Goal: Task Accomplishment & Management: Complete application form

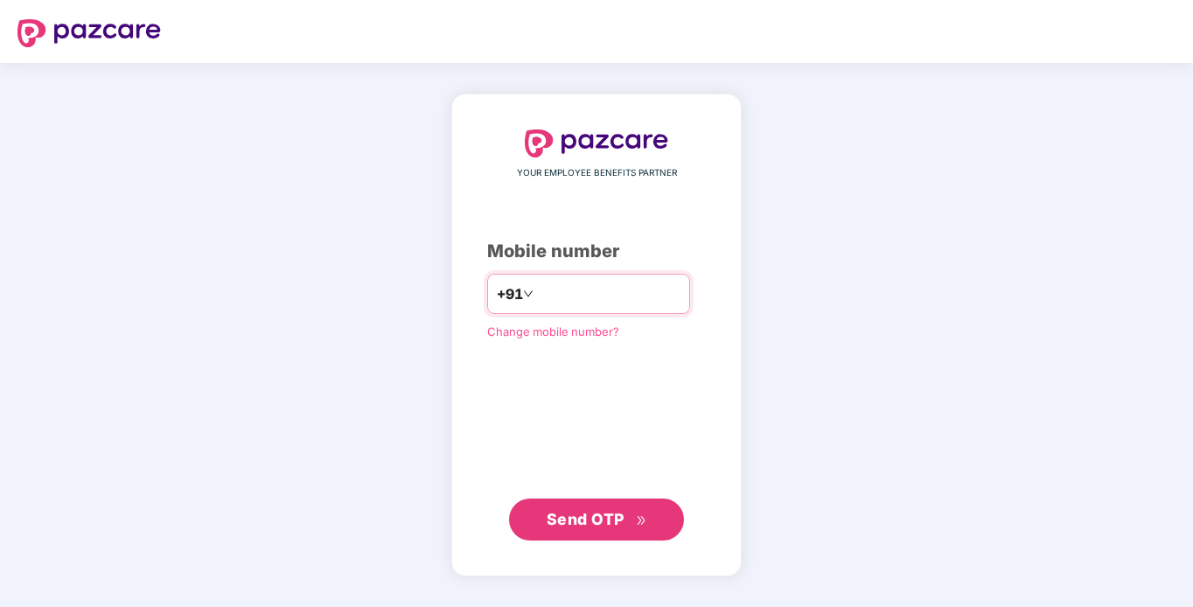
type input "*"
type input "**********"
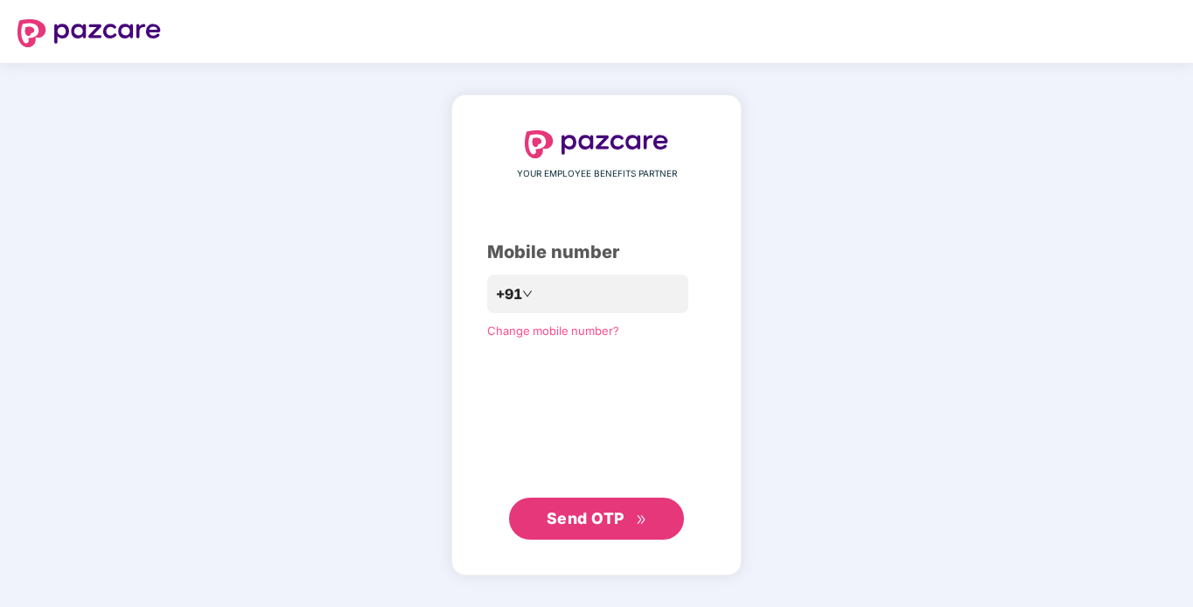
click at [617, 527] on span "Send OTP" at bounding box center [597, 518] width 101 height 24
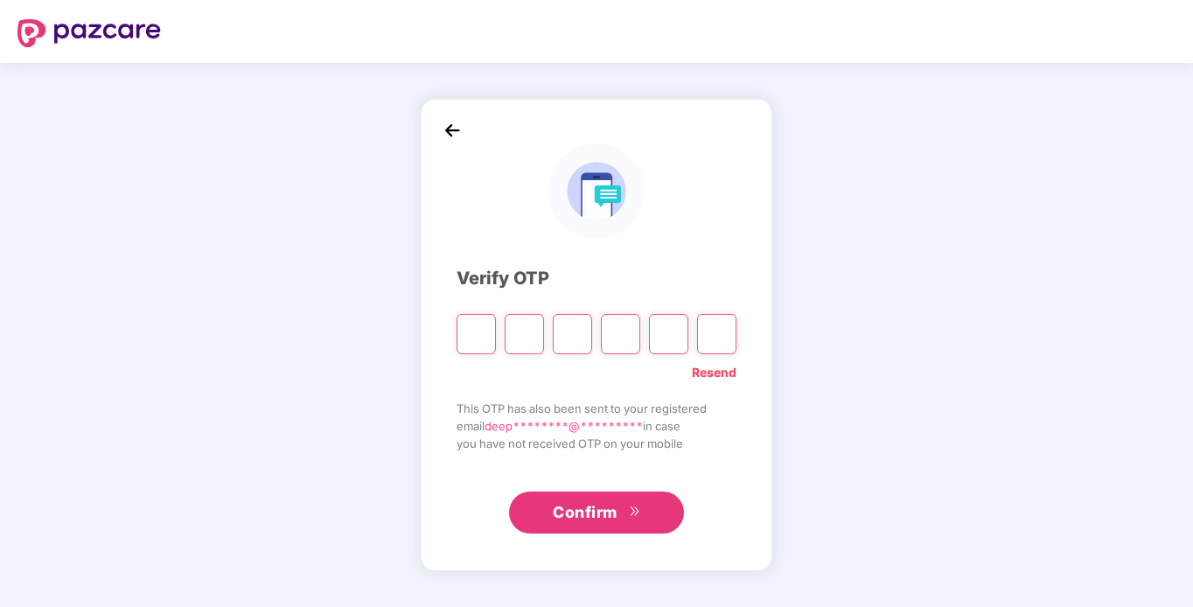
type input "*"
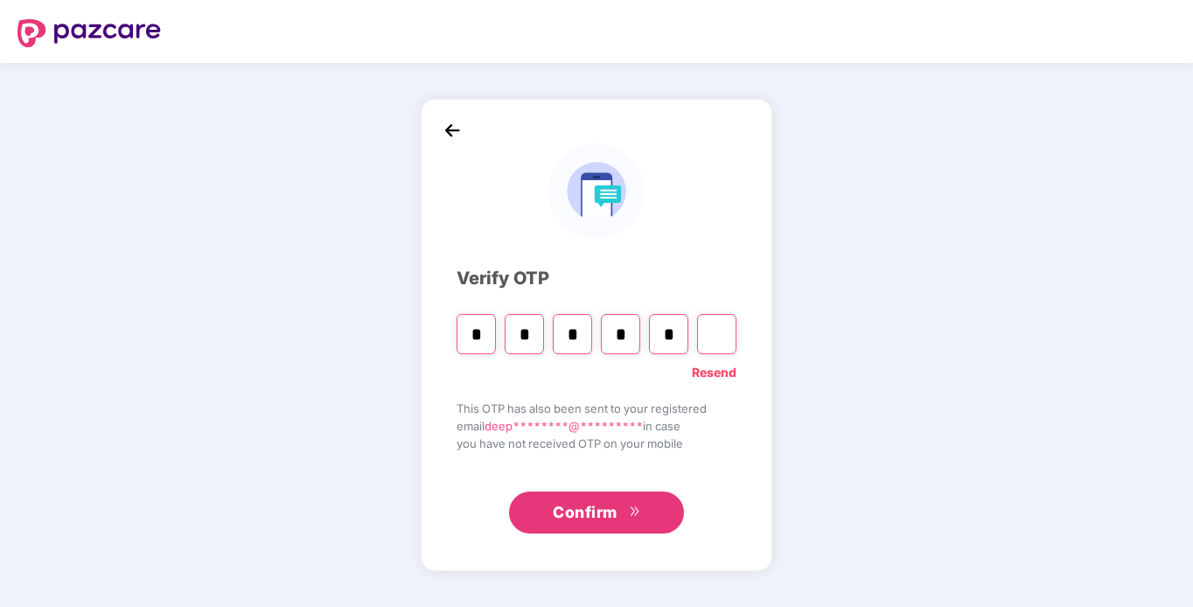
type input "*"
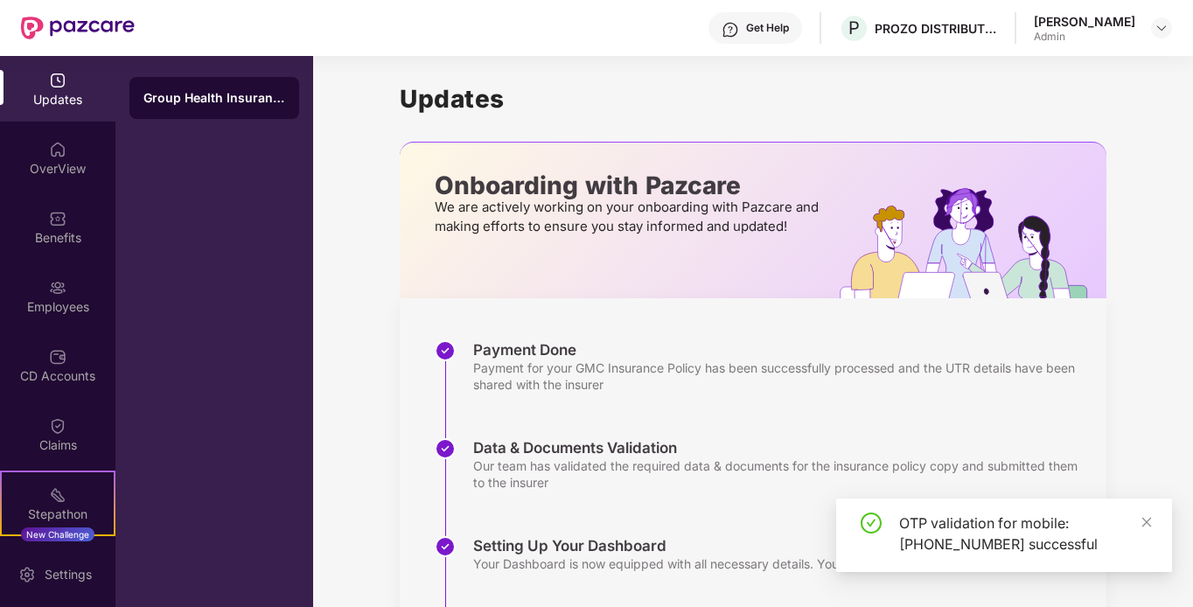
click at [685, 452] on div "Data & Documents Validation" at bounding box center [781, 447] width 616 height 19
click at [53, 298] on div "Employees" at bounding box center [57, 306] width 115 height 17
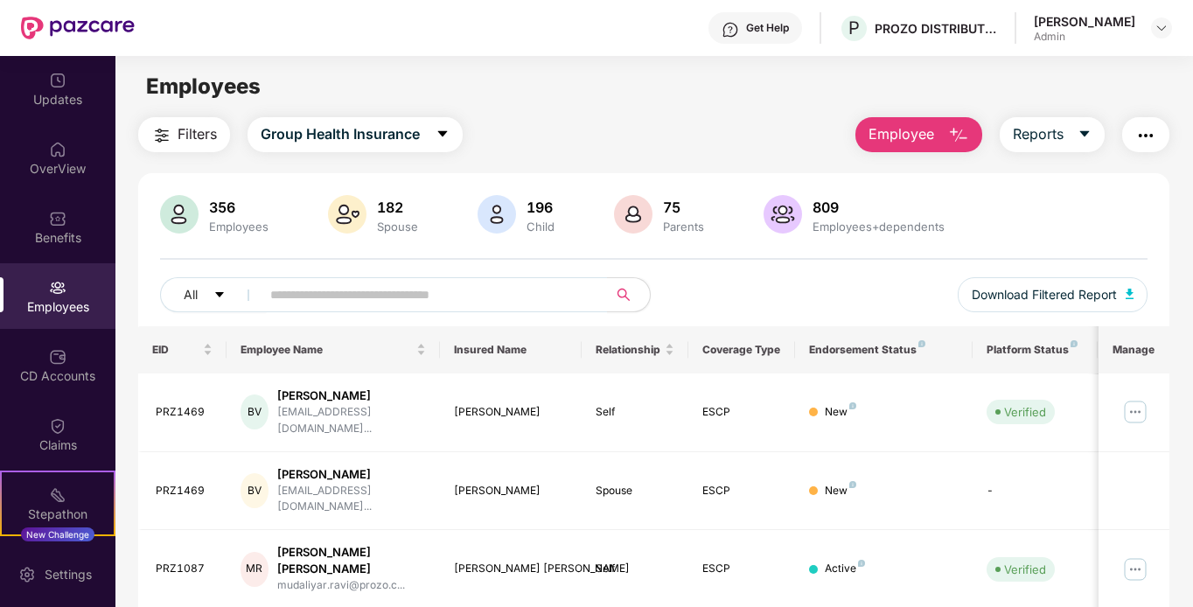
click at [941, 150] on button "Employee" at bounding box center [918, 134] width 127 height 35
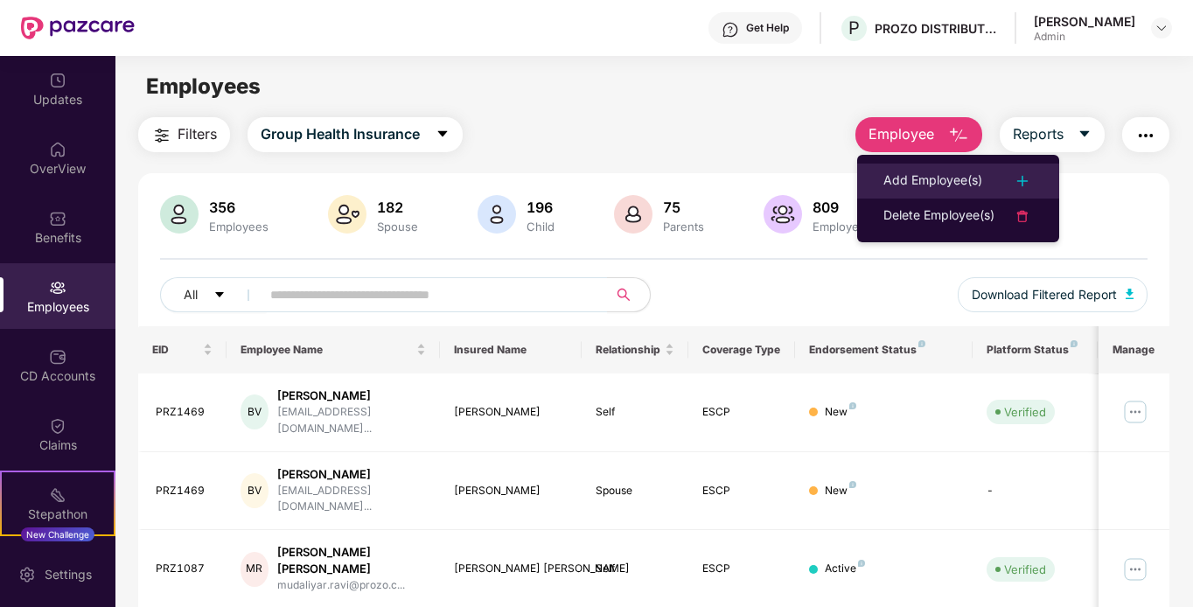
click at [962, 181] on div "Add Employee(s)" at bounding box center [932, 181] width 99 height 21
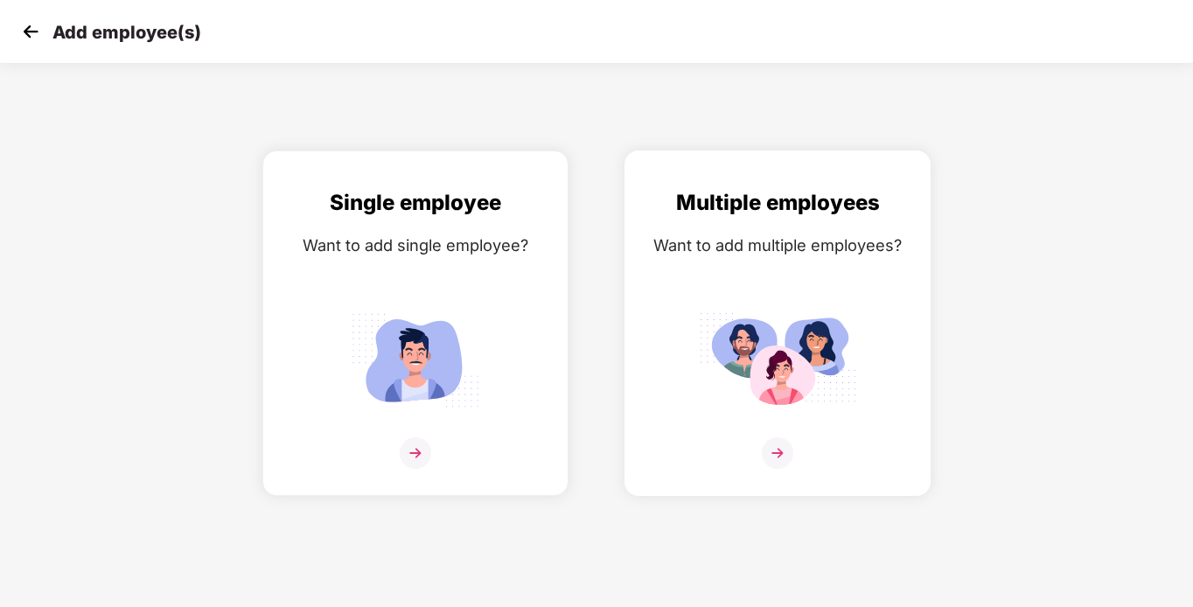
click at [836, 275] on div "Multiple employees Want to add multiple employees?" at bounding box center [777, 338] width 269 height 304
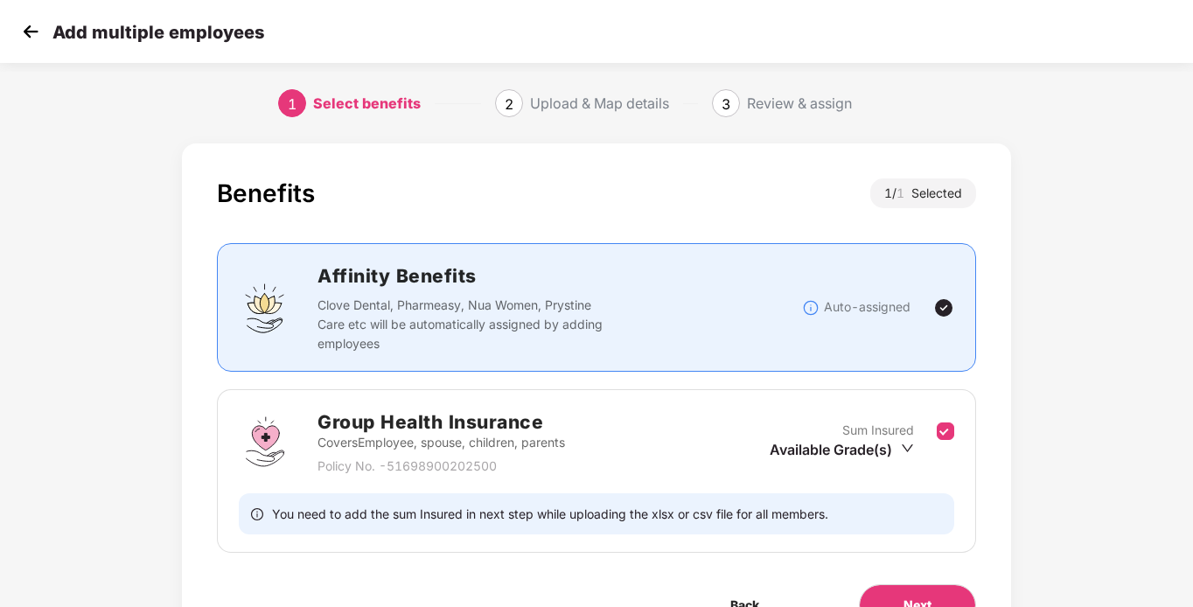
scroll to position [98, 0]
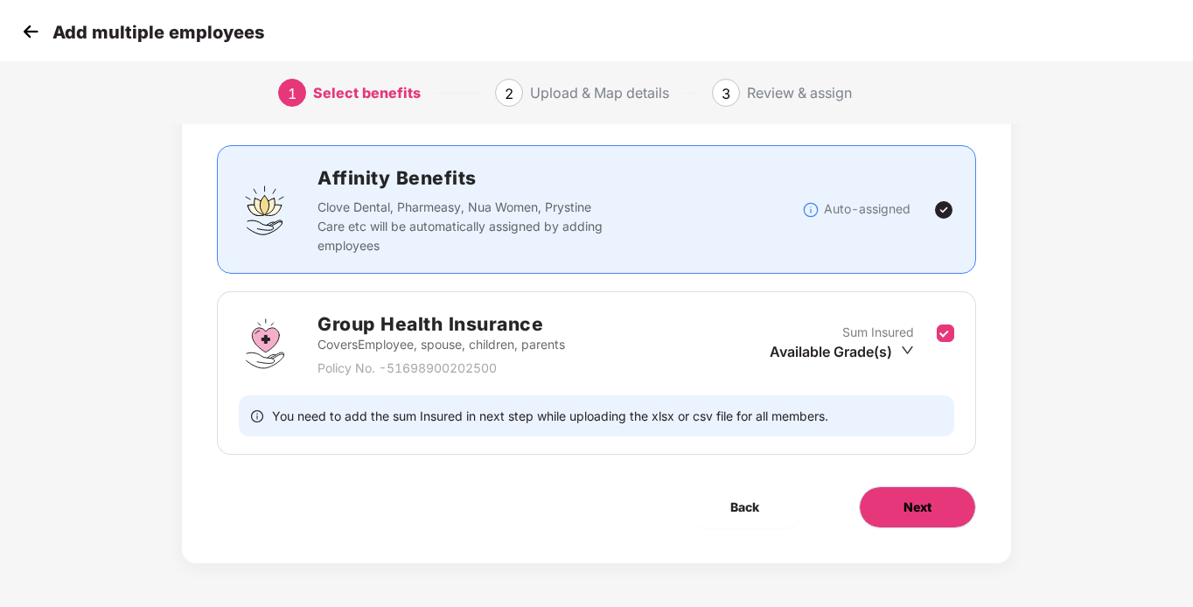
click at [912, 504] on span "Next" at bounding box center [917, 507] width 28 height 19
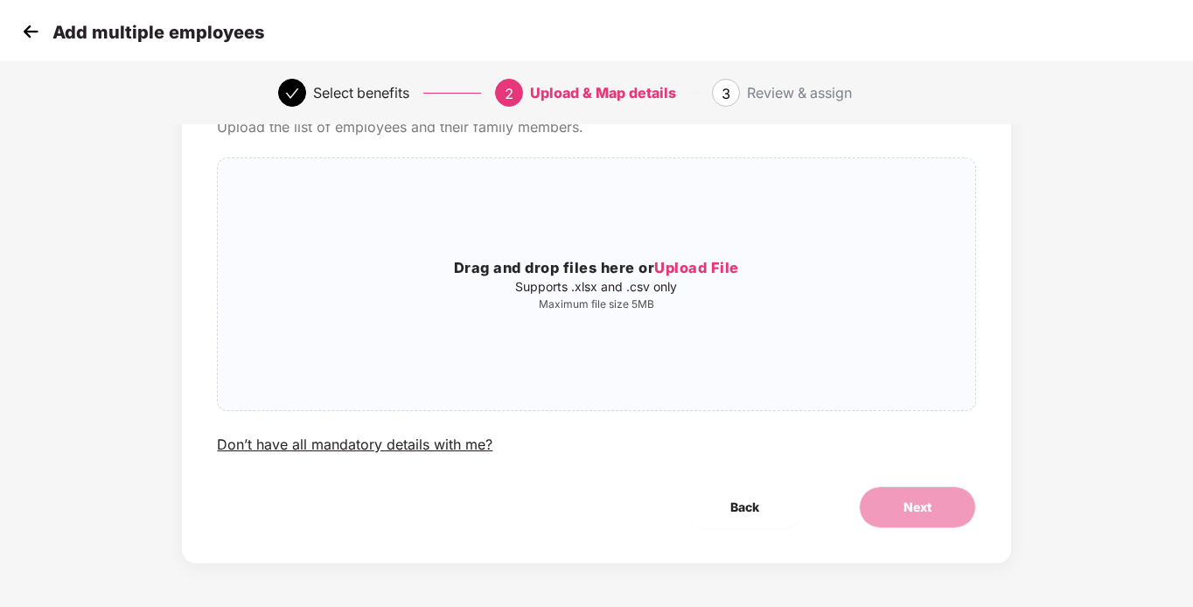
scroll to position [0, 0]
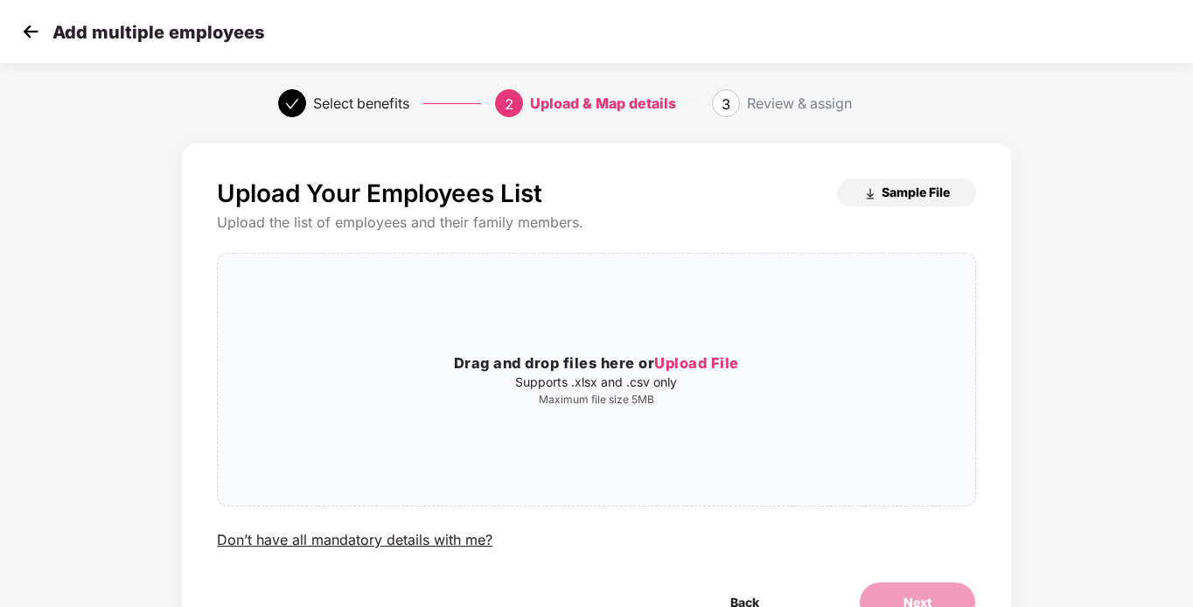
click at [931, 185] on span "Sample File" at bounding box center [916, 192] width 68 height 17
click at [663, 297] on div "Drag and drop files here or Upload File Supports .xlsx and .csv only Maximum fi…" at bounding box center [596, 380] width 756 height 224
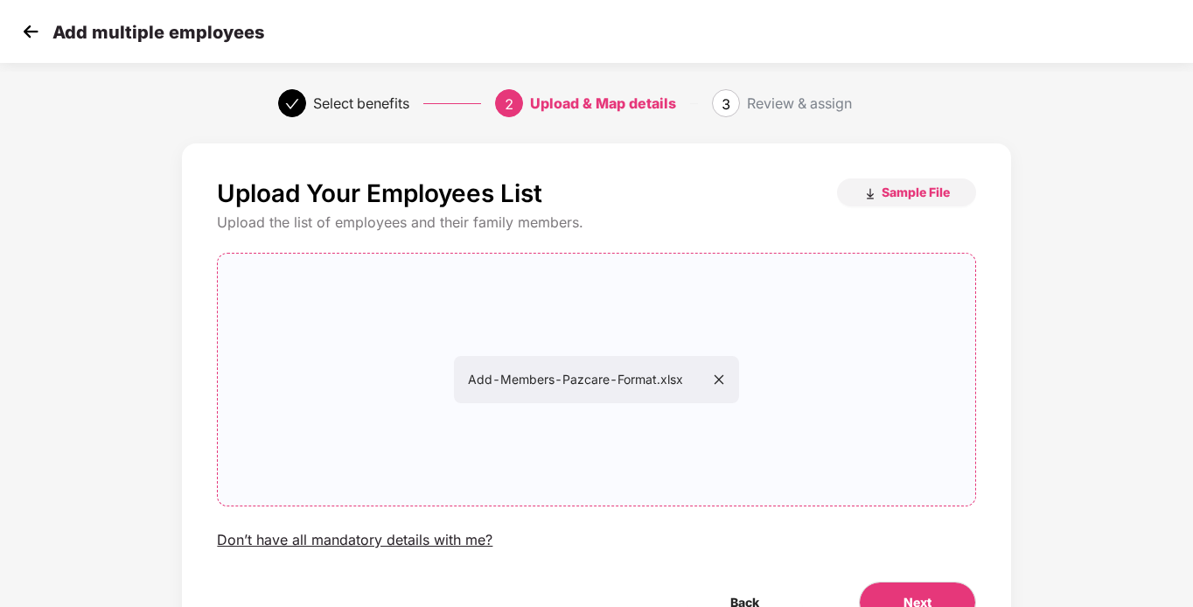
scroll to position [95, 0]
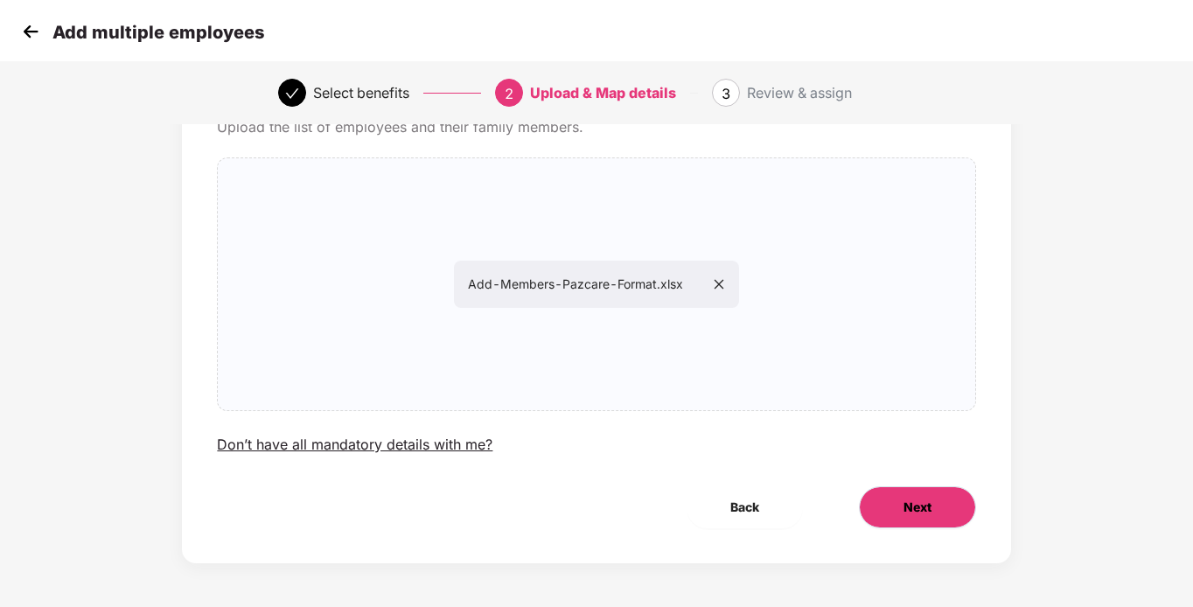
click at [935, 515] on button "Next" at bounding box center [917, 507] width 117 height 42
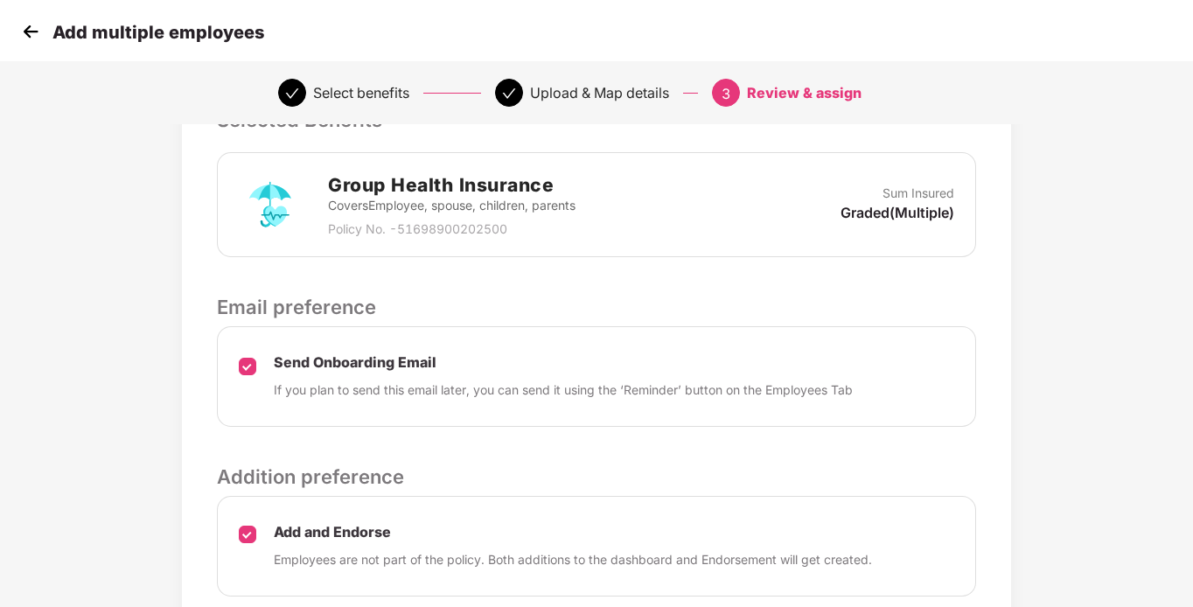
scroll to position [557, 0]
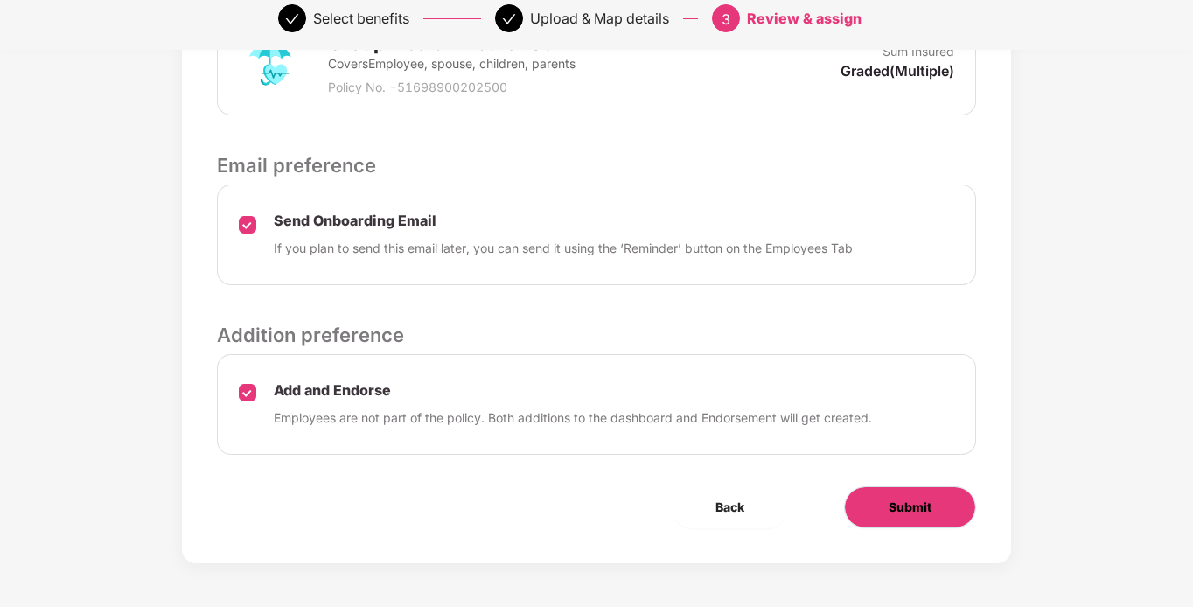
click at [871, 495] on button "Submit" at bounding box center [910, 507] width 132 height 42
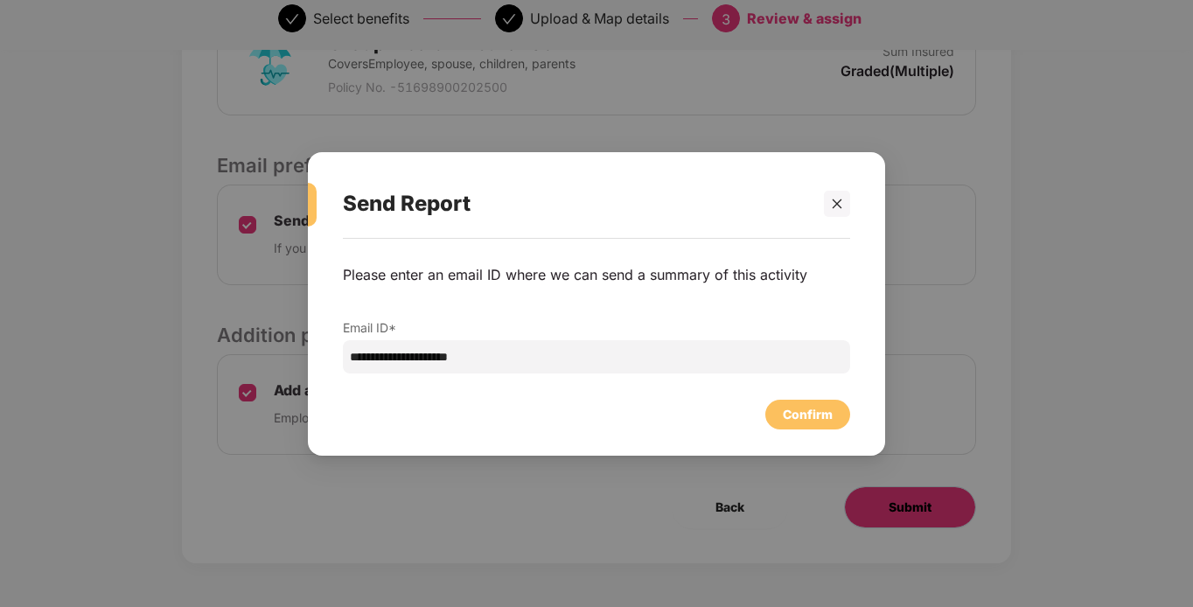
scroll to position [0, 0]
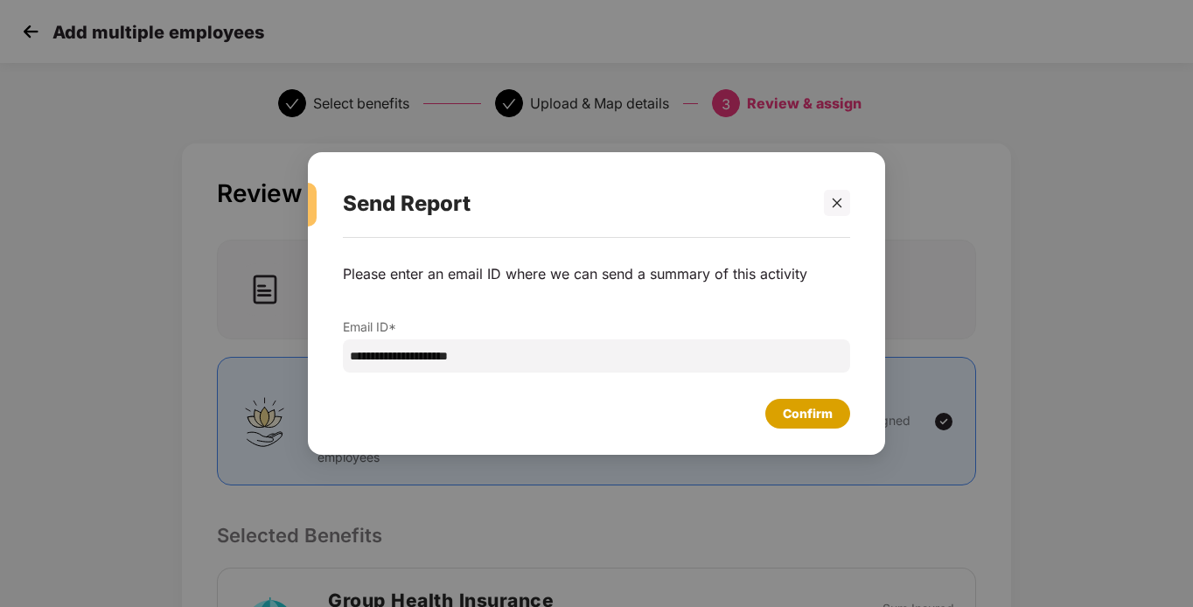
click at [807, 421] on div "Confirm" at bounding box center [808, 413] width 50 height 19
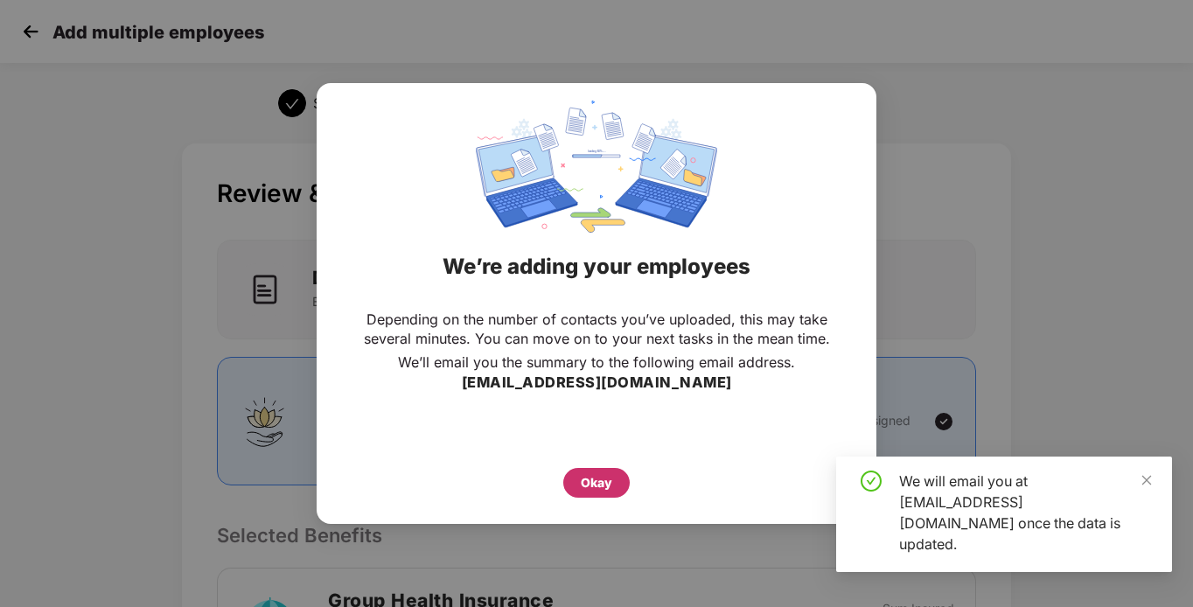
click at [609, 478] on div "Okay" at bounding box center [596, 482] width 31 height 19
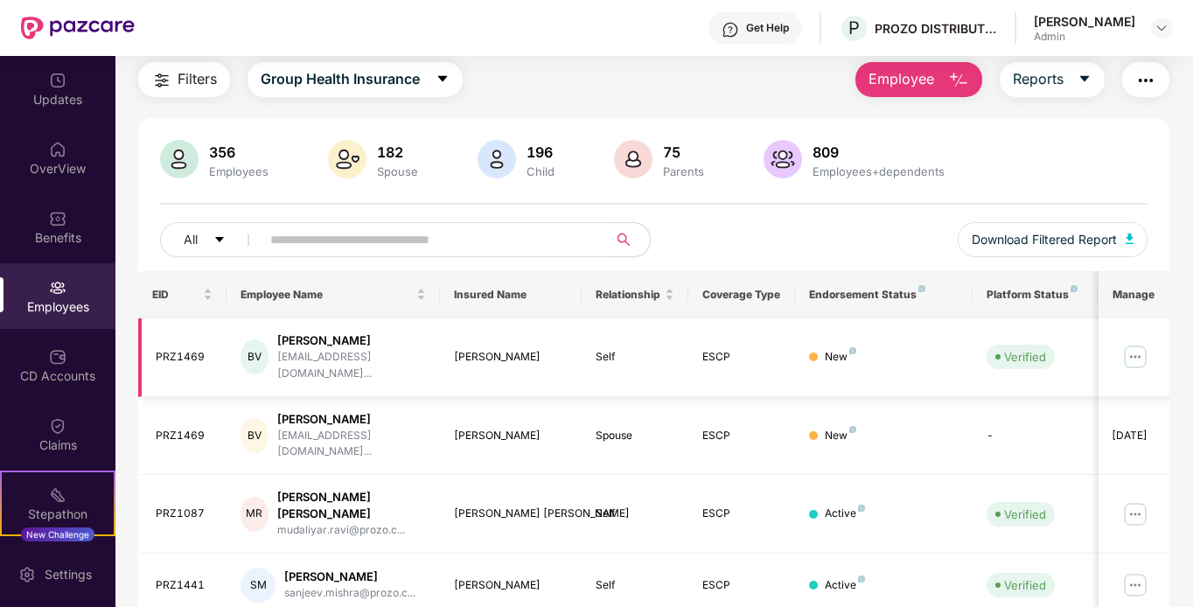
scroll to position [56, 0]
click at [38, 278] on div "Employees" at bounding box center [57, 296] width 115 height 66
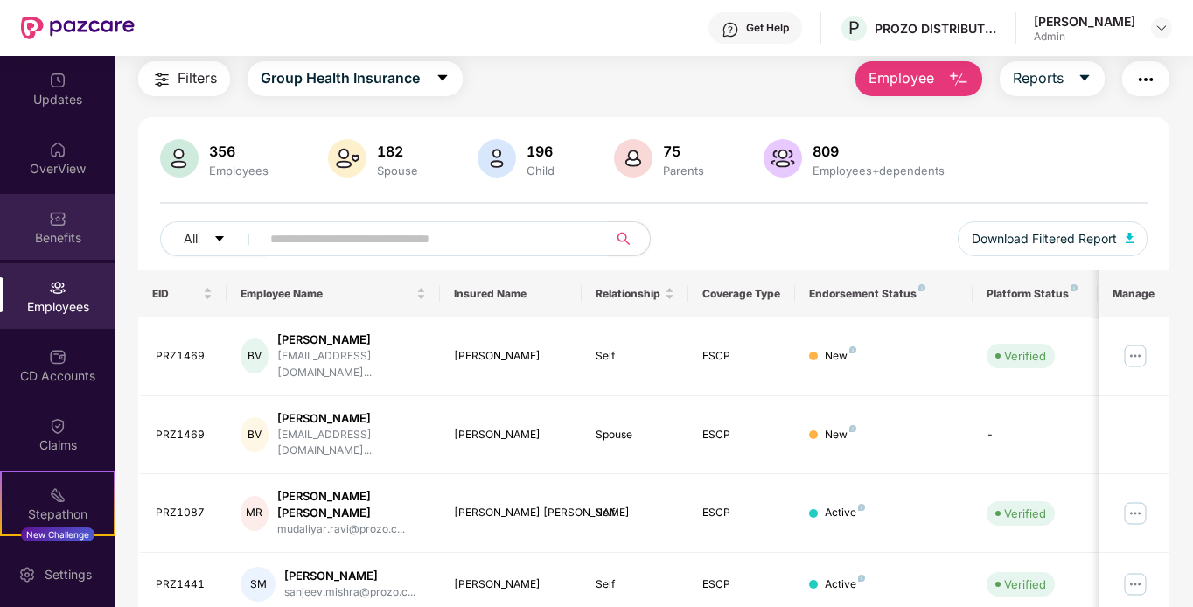
click at [64, 247] on div "Benefits" at bounding box center [57, 227] width 115 height 66
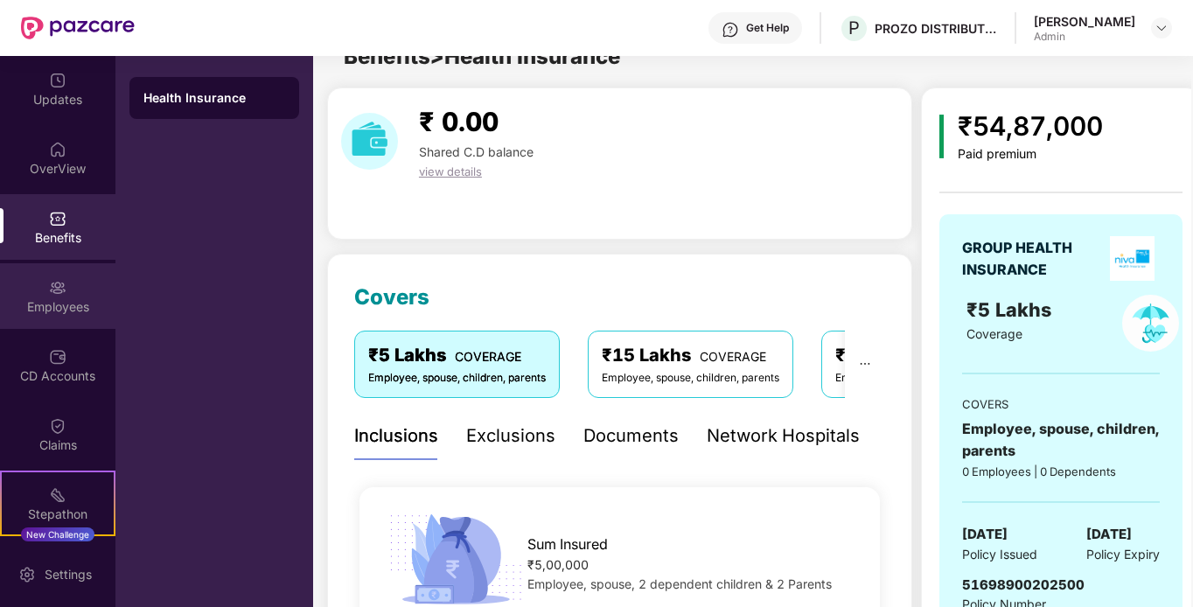
click at [66, 289] on div "Employees" at bounding box center [57, 296] width 115 height 66
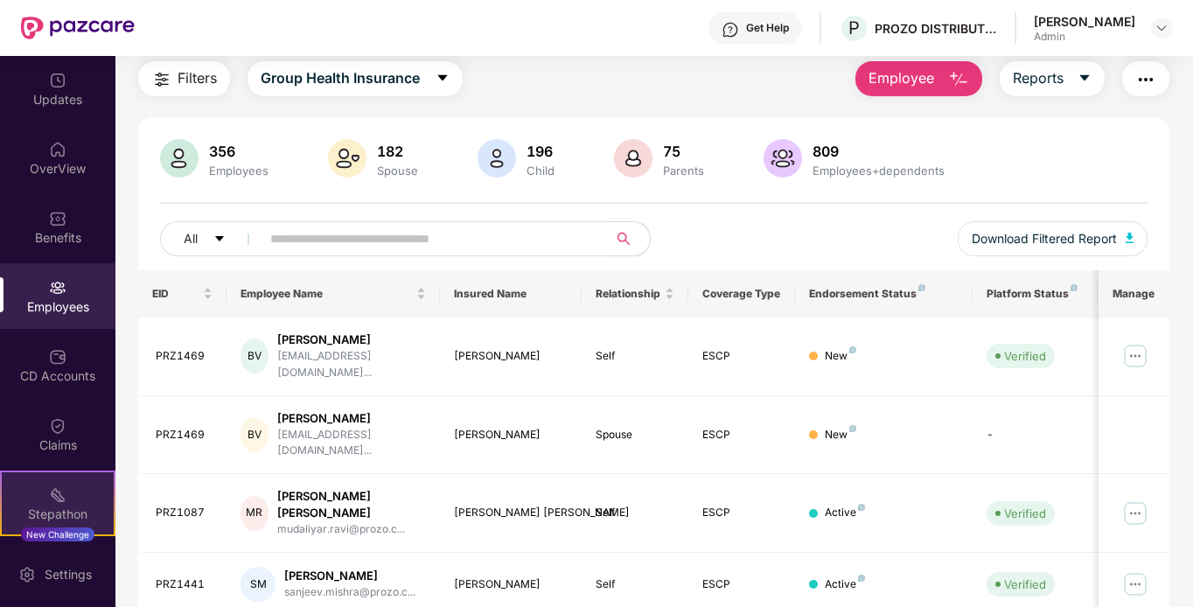
scroll to position [136, 0]
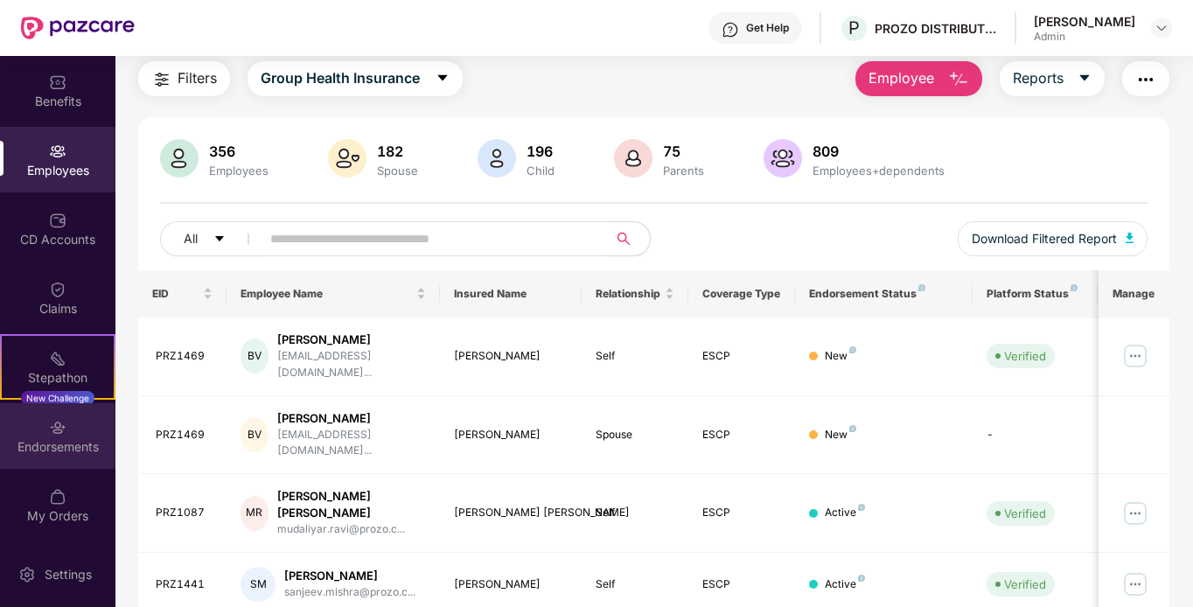
click at [66, 443] on div "Endorsements" at bounding box center [57, 446] width 115 height 17
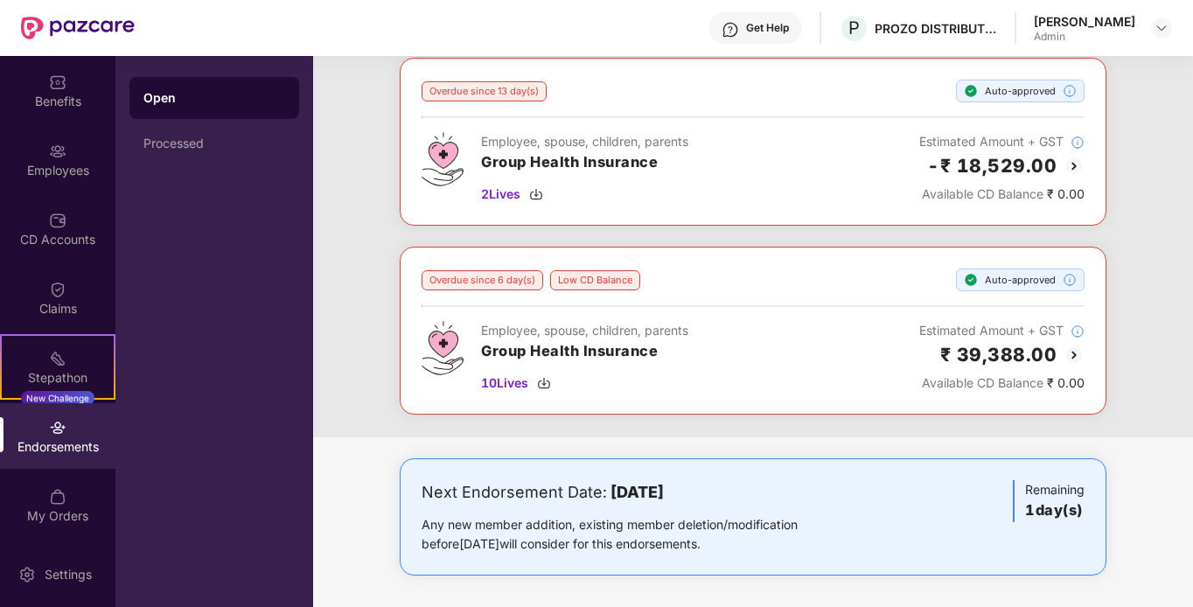
scroll to position [854, 0]
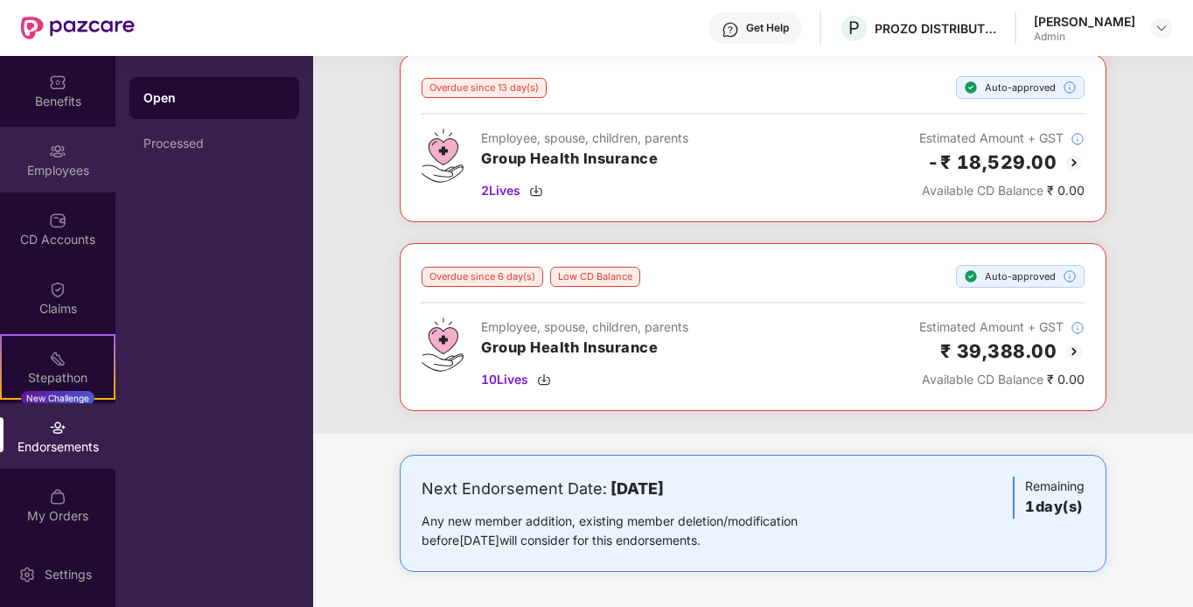
click at [55, 151] on img at bounding box center [57, 151] width 17 height 17
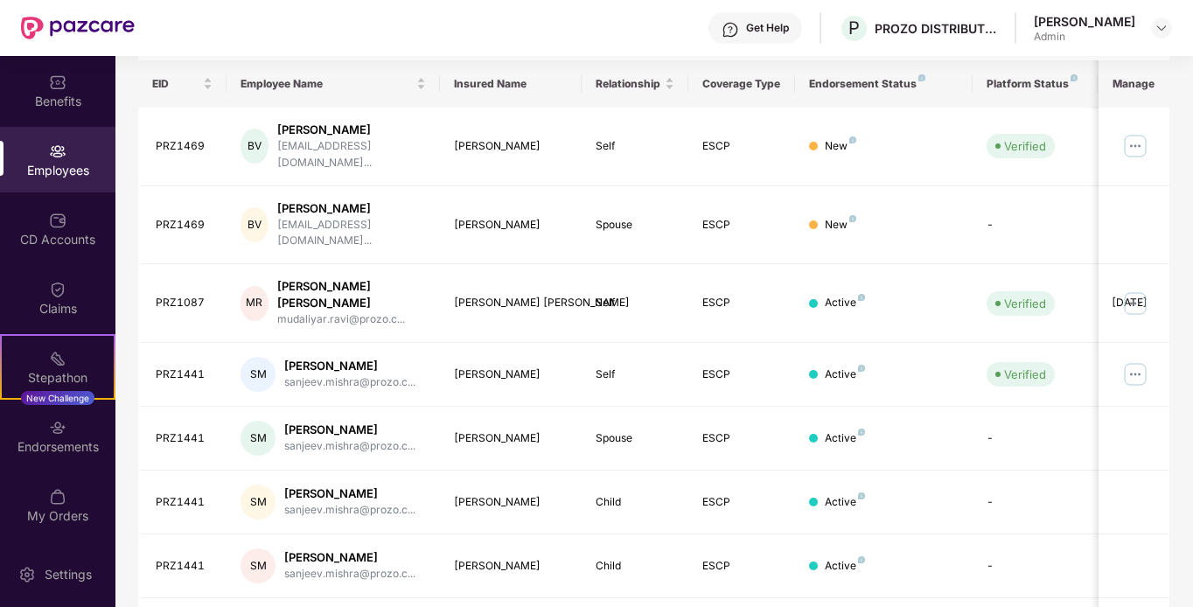
scroll to position [0, 0]
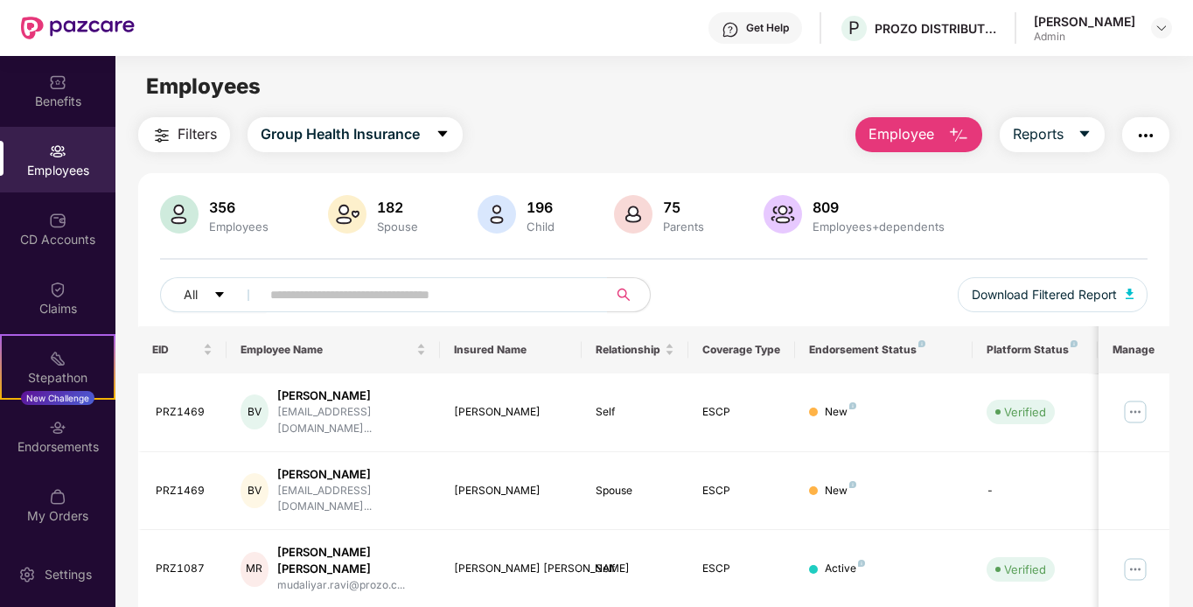
click at [918, 110] on main "Employees Filters Group Health Insurance Employee Reports 356 Employees 182 Spo…" at bounding box center [653, 359] width 1077 height 607
click at [920, 125] on span "Employee" at bounding box center [901, 134] width 66 height 22
click at [47, 441] on div "Endorsements" at bounding box center [57, 446] width 115 height 17
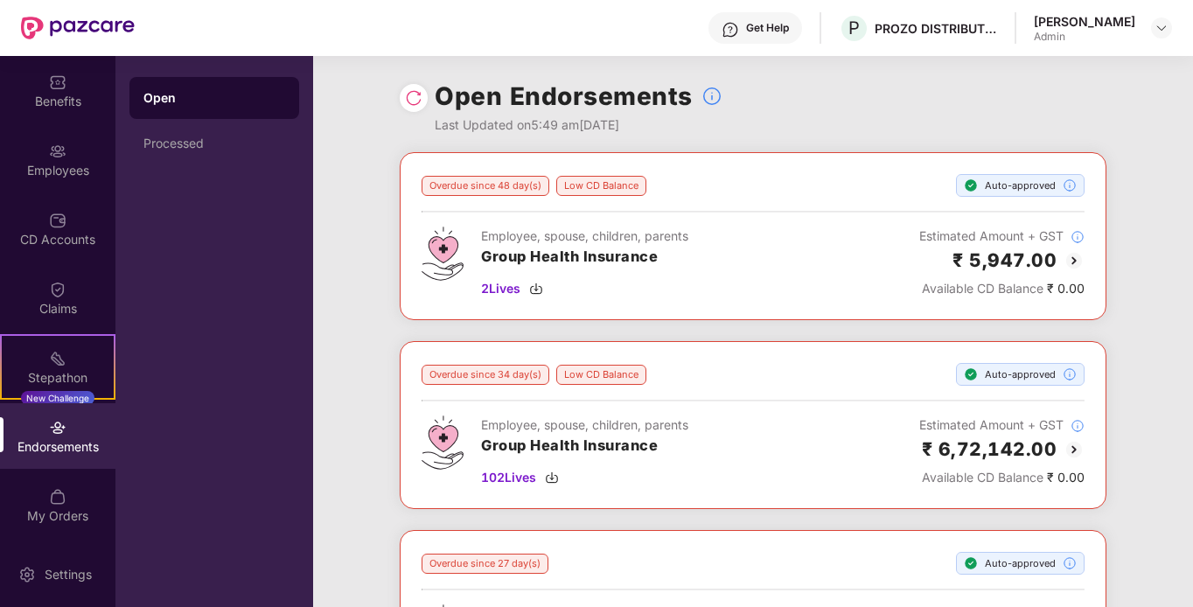
click at [415, 87] on div at bounding box center [414, 98] width 28 height 28
click at [401, 105] on div at bounding box center [414, 98] width 28 height 28
click at [408, 100] on img at bounding box center [413, 97] width 17 height 17
click at [48, 187] on div "Employees" at bounding box center [57, 160] width 115 height 66
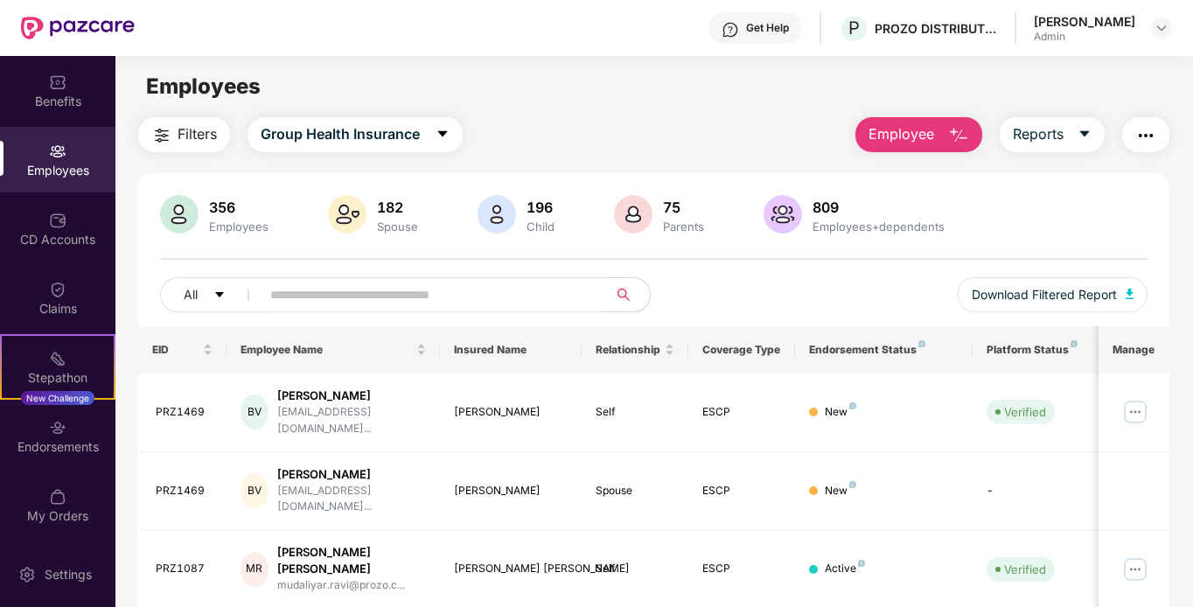
click at [884, 141] on span "Employee" at bounding box center [901, 134] width 66 height 22
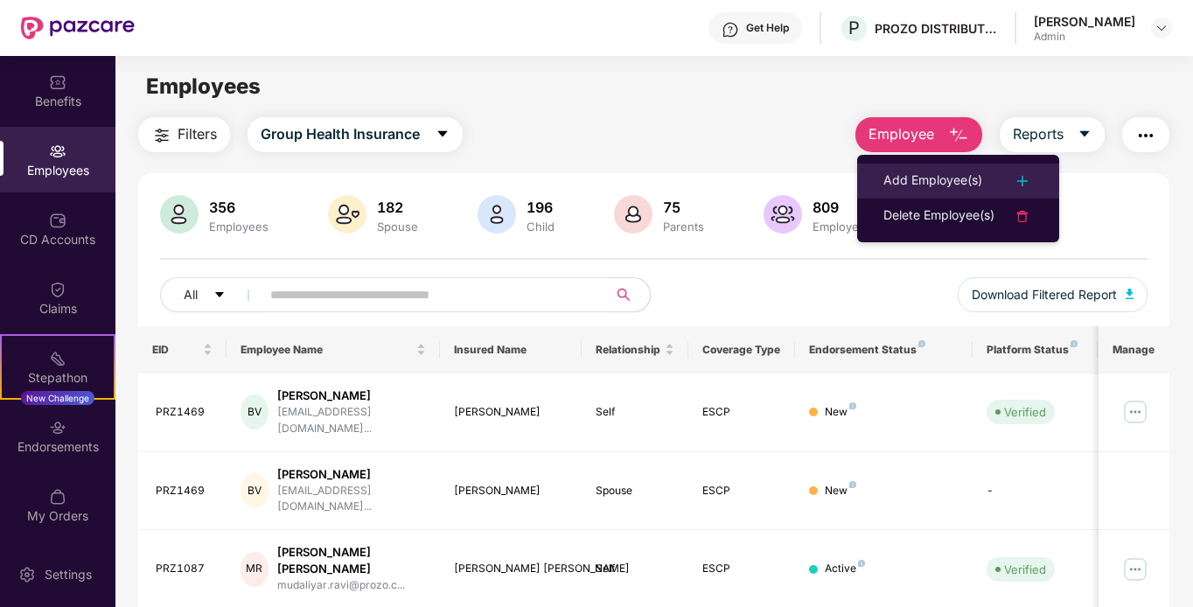
click at [914, 182] on div "Add Employee(s)" at bounding box center [932, 181] width 99 height 21
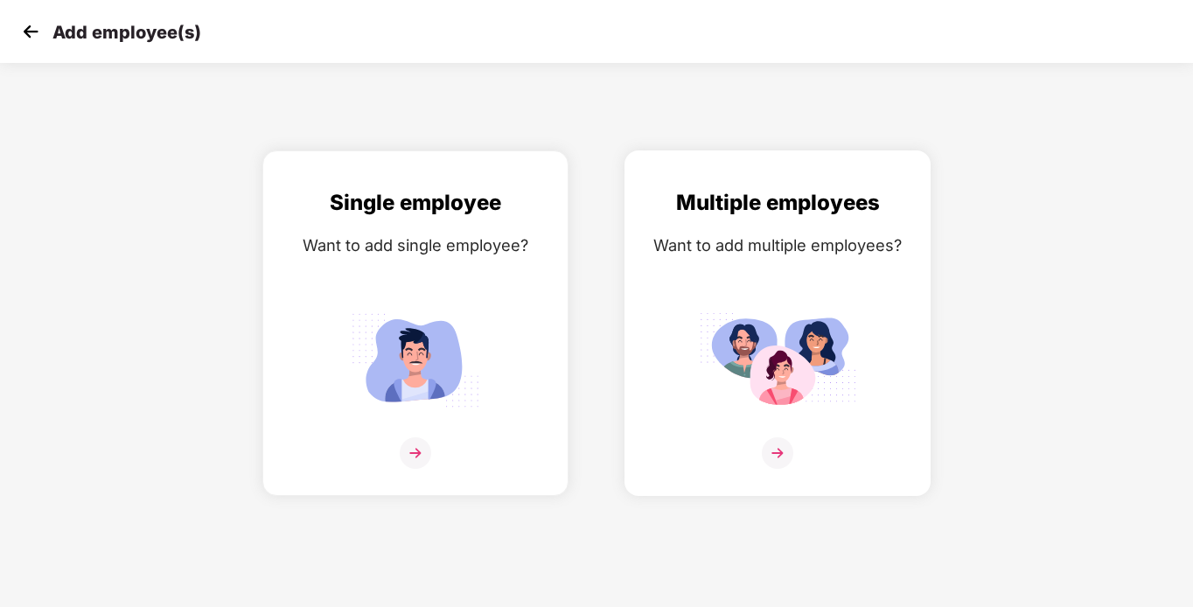
click at [822, 268] on div "Multiple employees Want to add multiple employees?" at bounding box center [777, 338] width 269 height 304
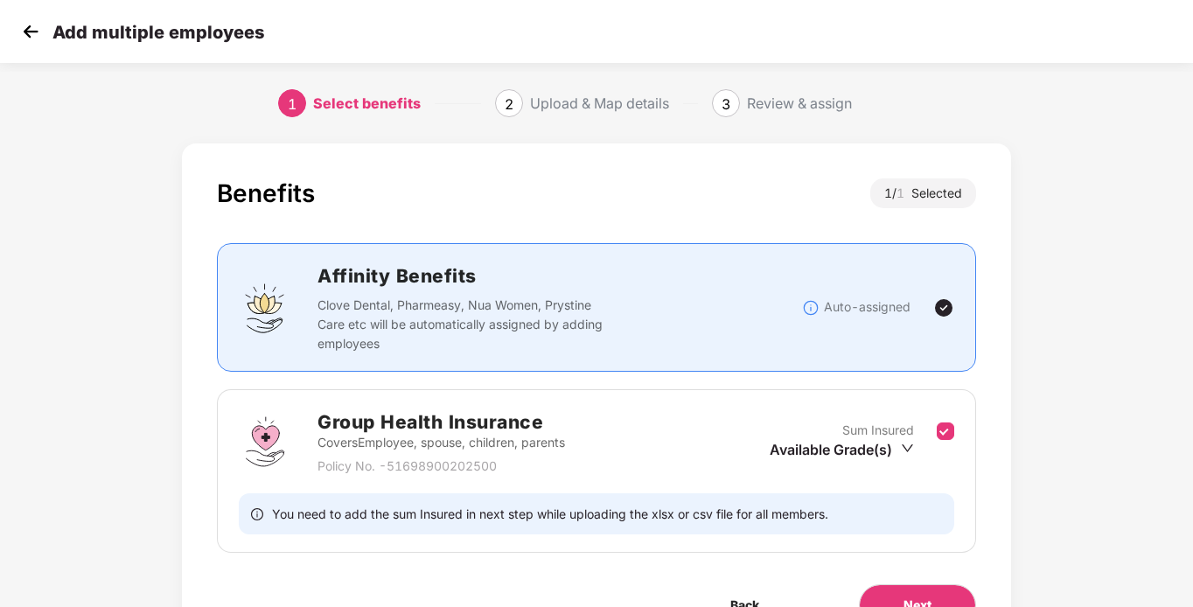
scroll to position [98, 0]
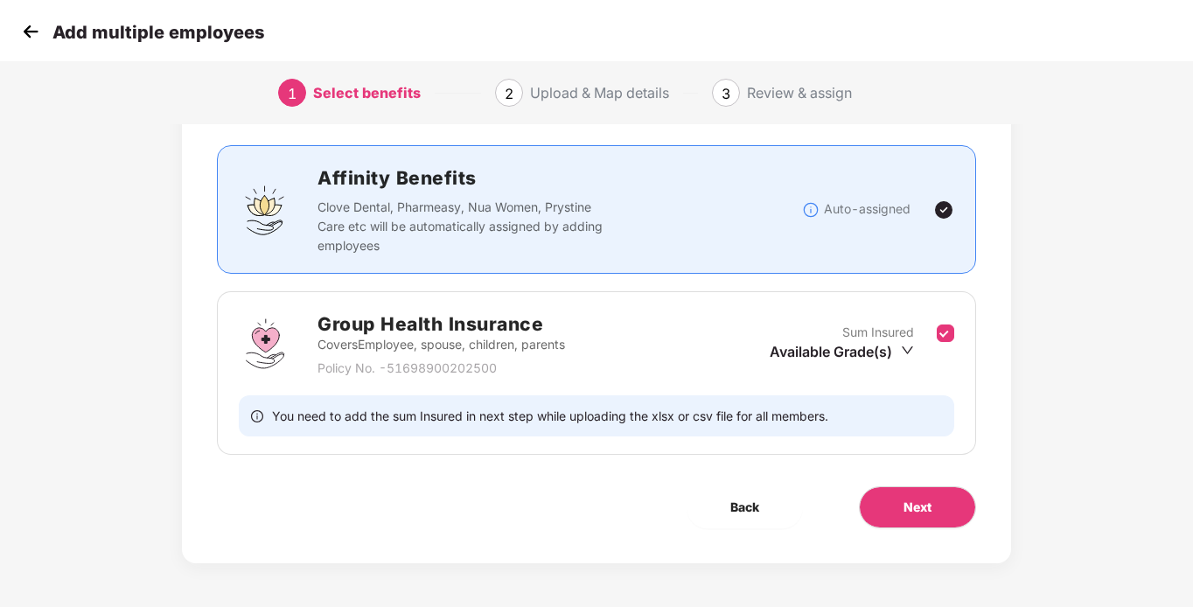
click at [1029, 469] on div "Benefits 1 / 1 Selected Affinity Benefits Clove Dental, Pharmeasy, Nua Women, P…" at bounding box center [597, 322] width 994 height 570
click at [931, 509] on button "Next" at bounding box center [917, 507] width 117 height 42
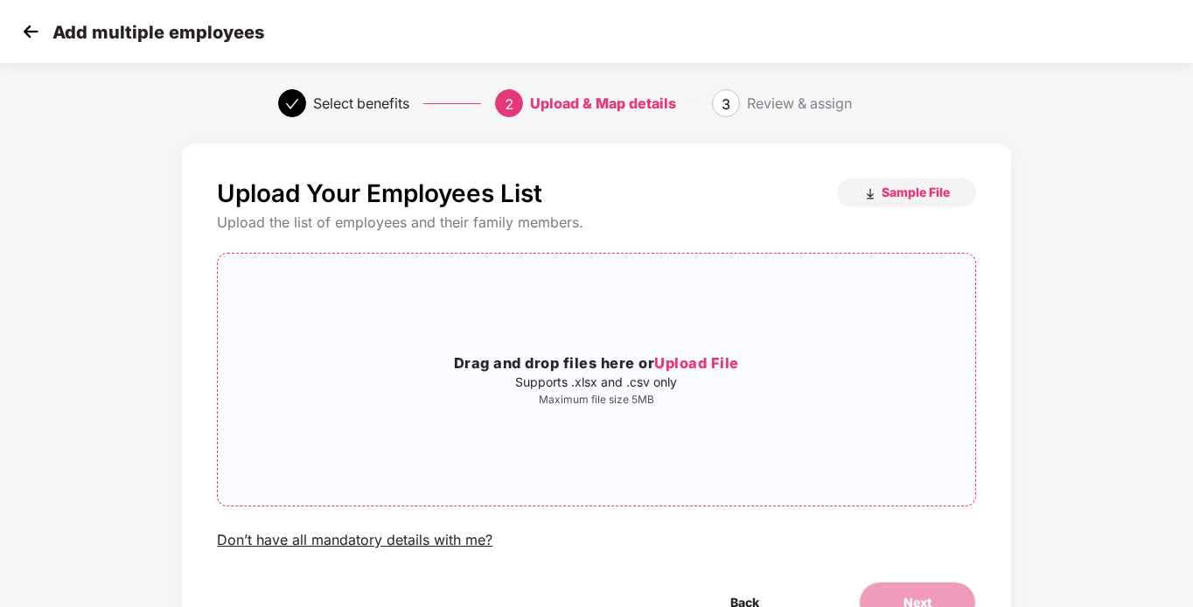
click at [706, 359] on span "Upload File" at bounding box center [696, 362] width 85 height 17
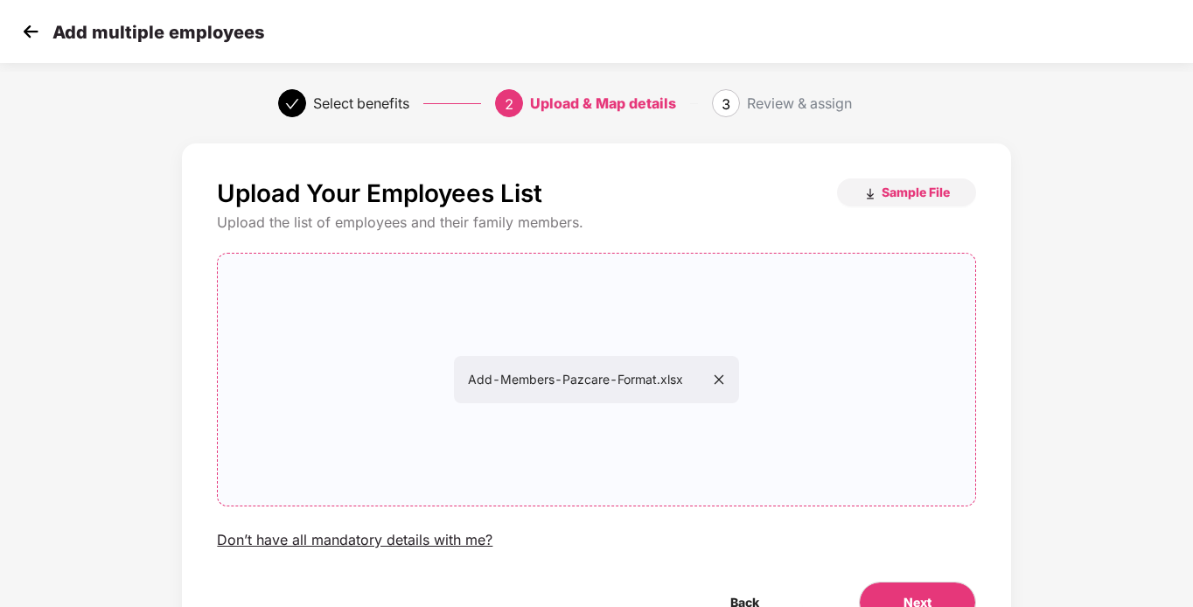
scroll to position [95, 0]
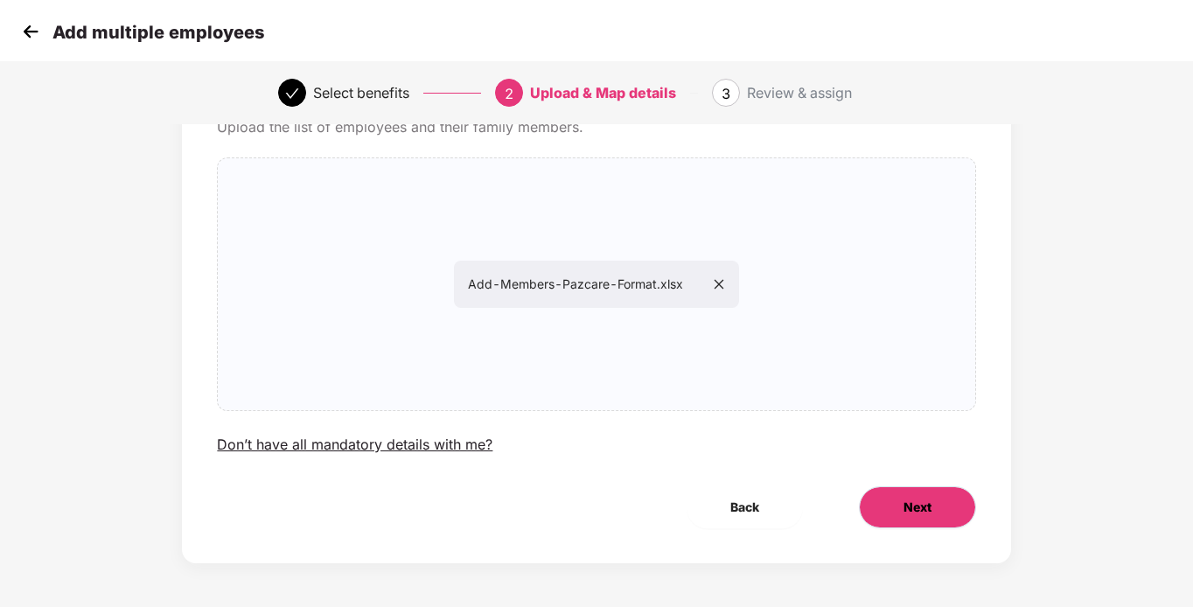
click at [924, 499] on span "Next" at bounding box center [917, 507] width 28 height 19
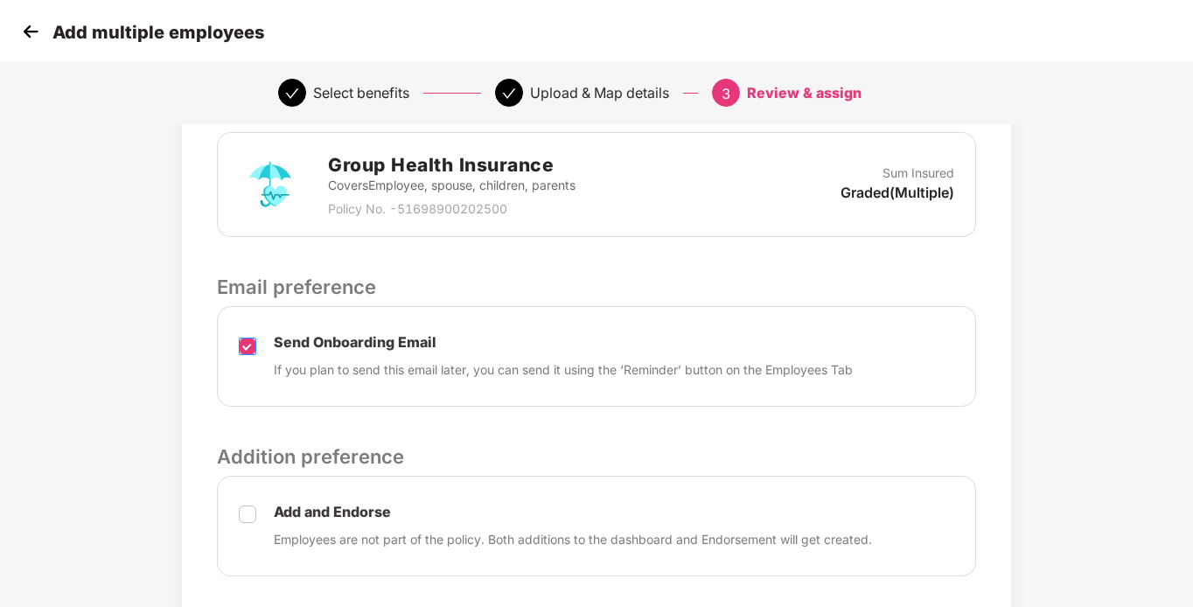
scroll to position [557, 0]
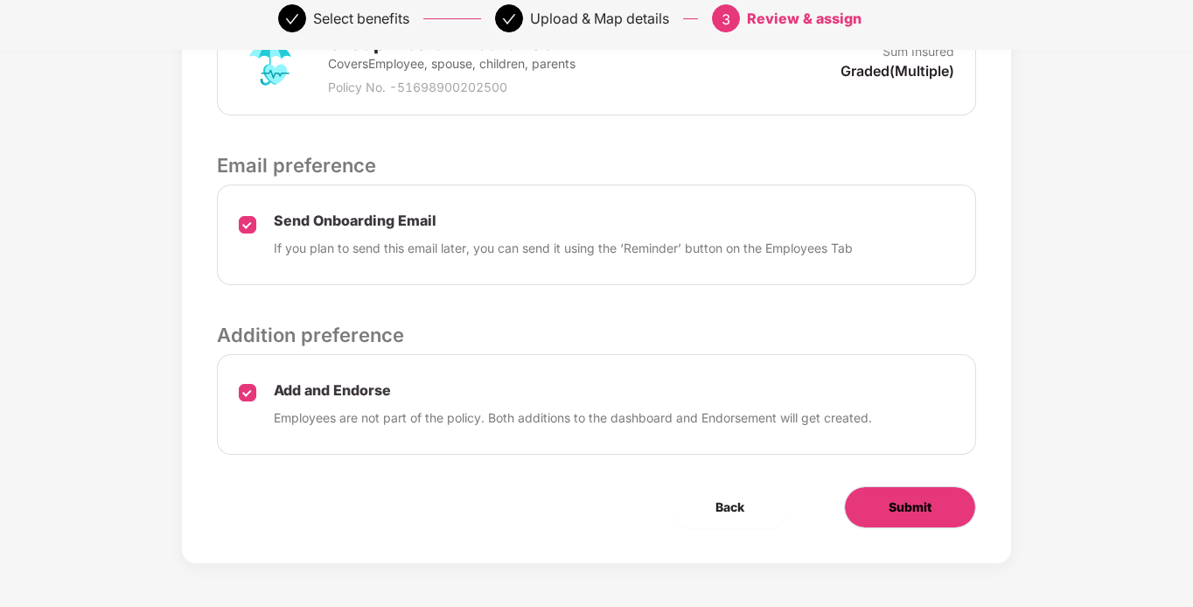
click at [899, 507] on span "Submit" at bounding box center [910, 507] width 43 height 19
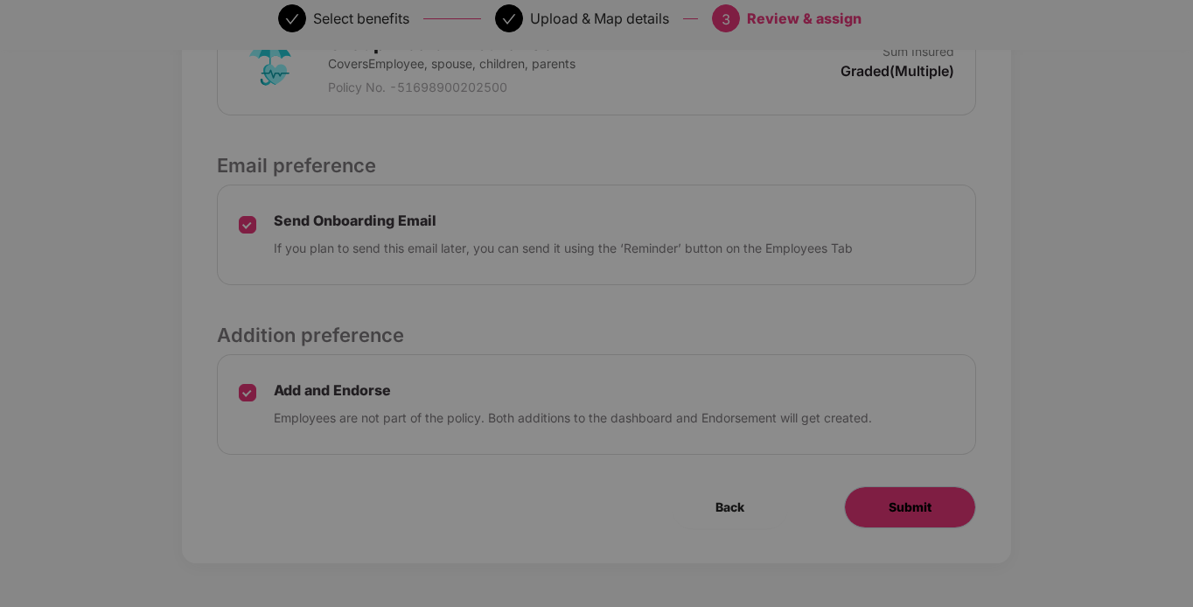
scroll to position [0, 0]
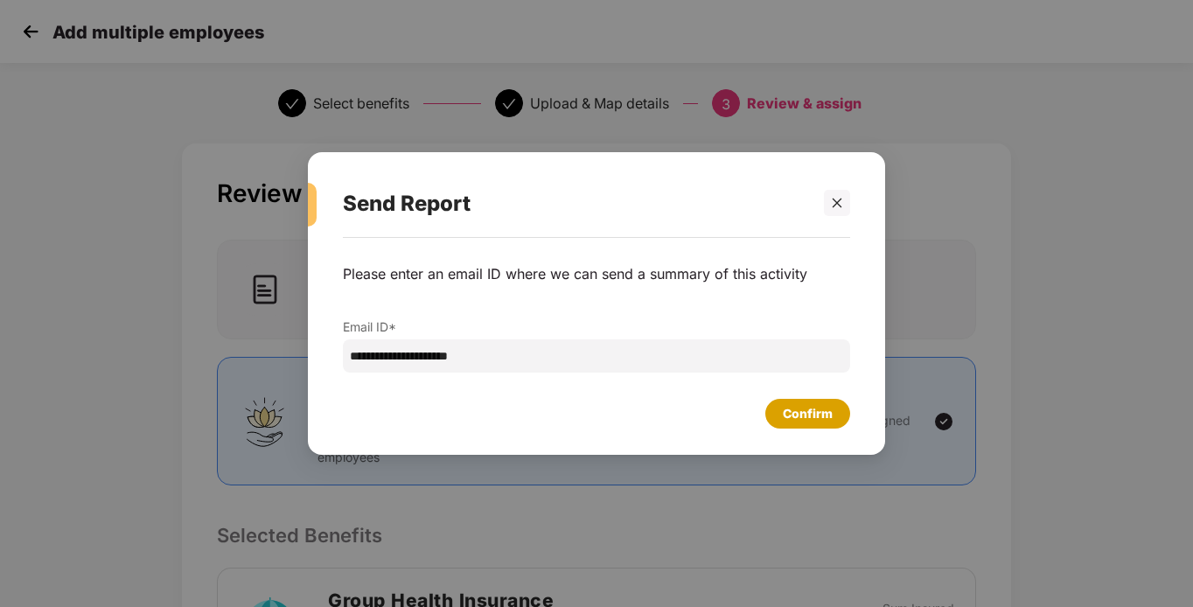
click at [809, 419] on div "Confirm" at bounding box center [808, 413] width 50 height 19
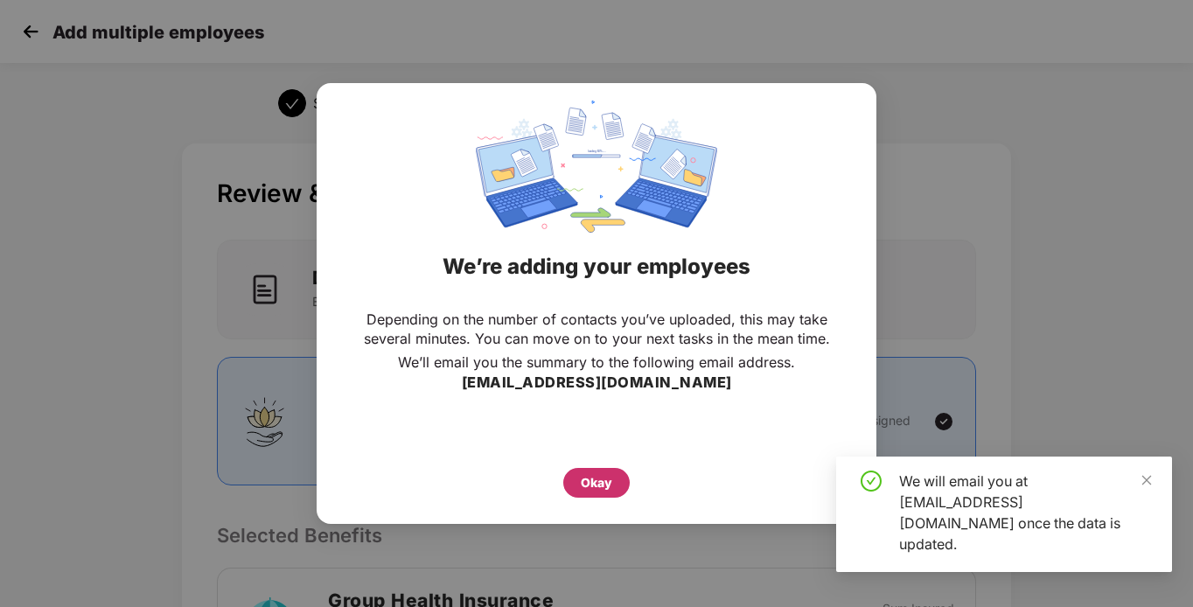
click at [589, 478] on div "Okay" at bounding box center [596, 482] width 31 height 19
